Goal: Task Accomplishment & Management: Use online tool/utility

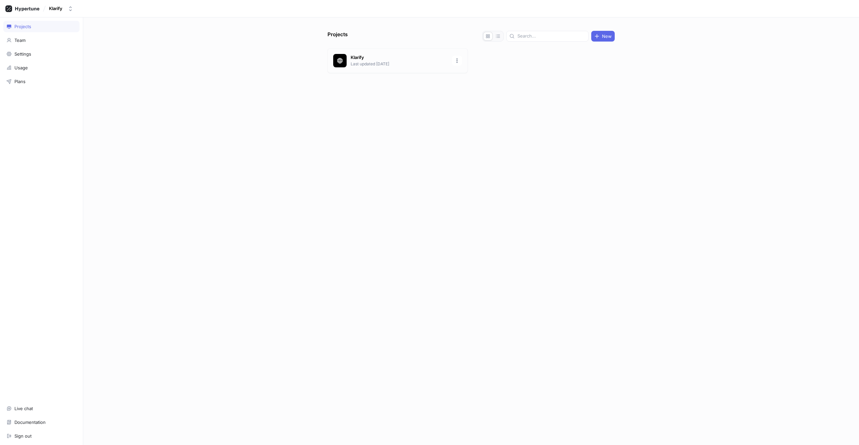
click at [370, 61] on p "Last updated [DATE]" at bounding box center [398, 64] width 97 height 6
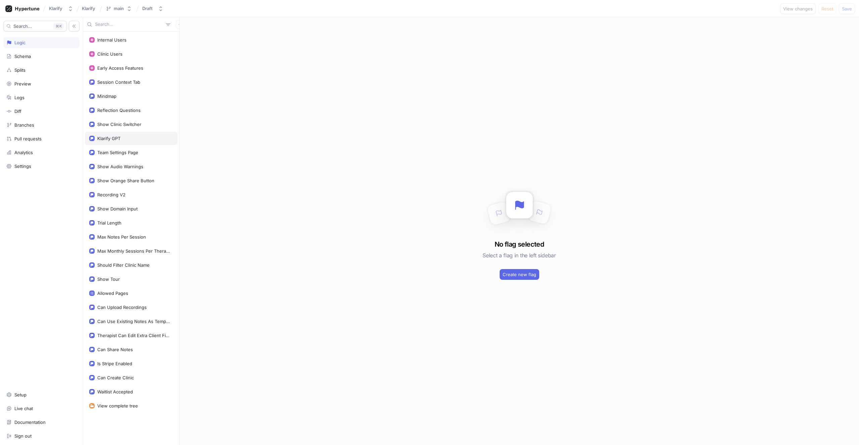
click at [114, 138] on div "Klarify GPT" at bounding box center [108, 138] width 23 height 5
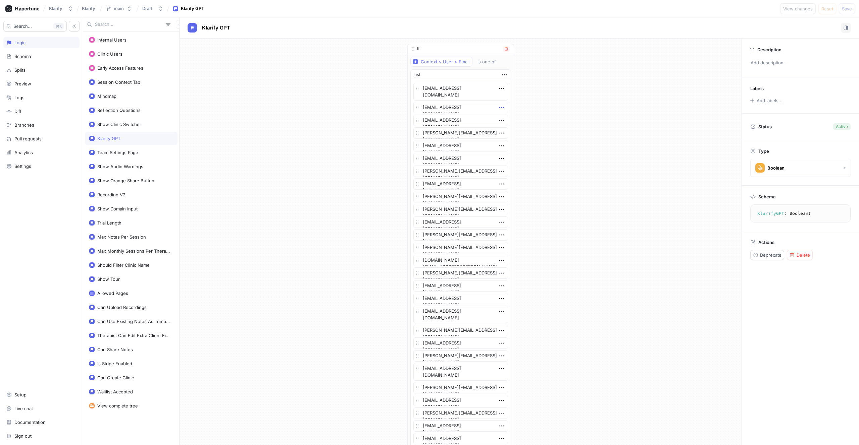
click at [499, 108] on icon "button" at bounding box center [501, 107] width 5 height 1
click at [503, 117] on div "Delete" at bounding box center [525, 119] width 57 height 11
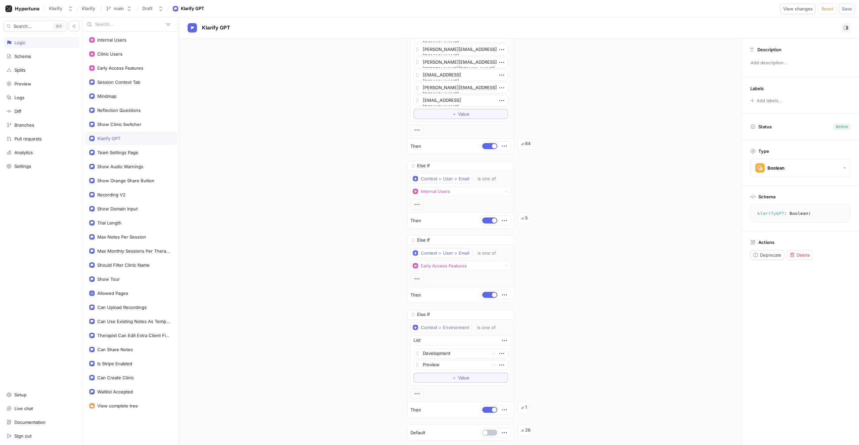
scroll to position [1970, 0]
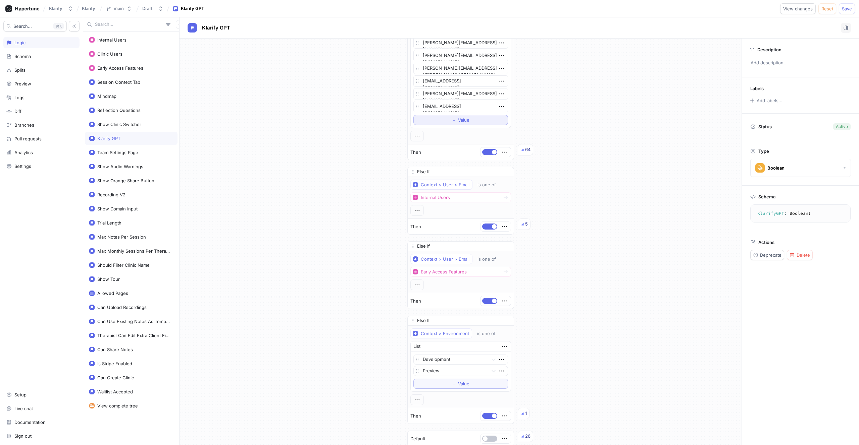
click at [452, 122] on span "＋" at bounding box center [454, 120] width 4 height 4
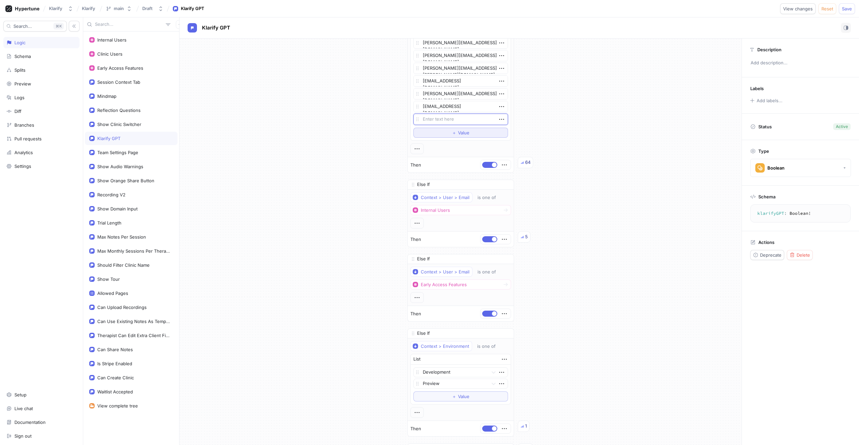
type textarea "x"
type textarea "[EMAIL_ADDRESS][DOMAIN_NAME]"
type textarea "x"
type textarea "[EMAIL_ADDRESS][DOMAIN_NAME]"
click at [845, 8] on span "Save" at bounding box center [846, 9] width 10 height 4
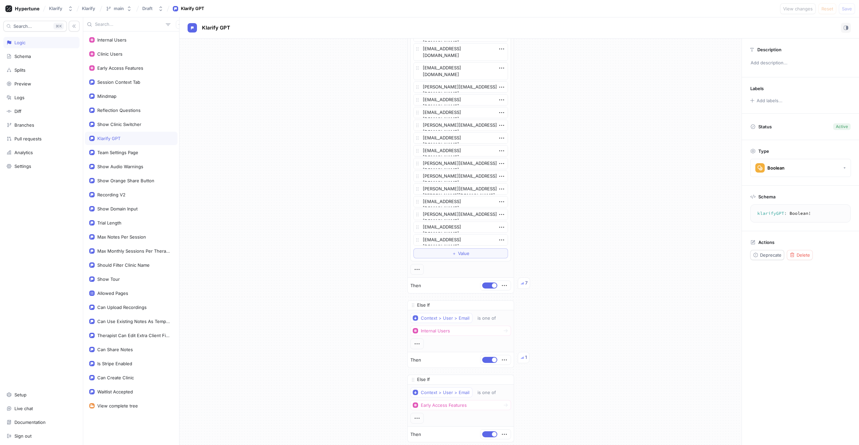
scroll to position [1766, 0]
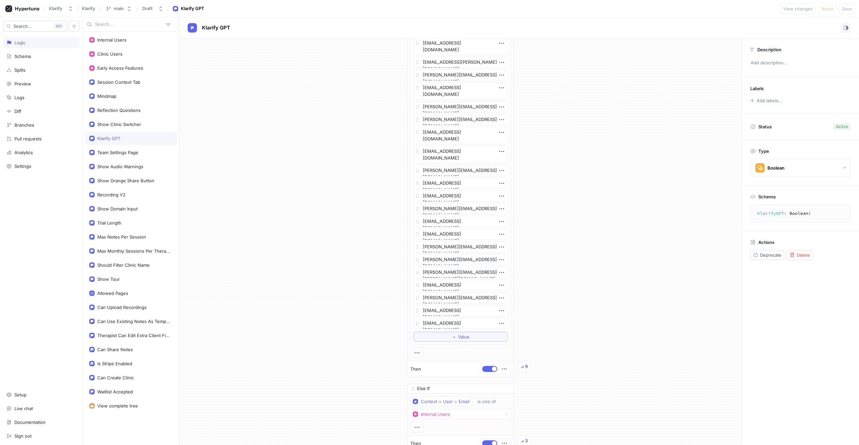
type textarea "x"
